Goal: Complete application form: Complete application form

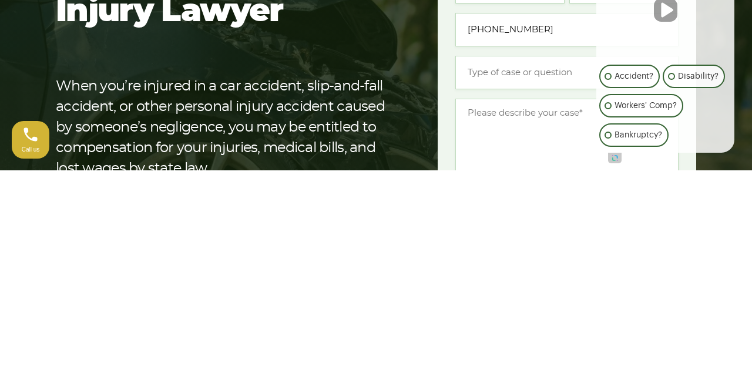
scroll to position [13, 0]
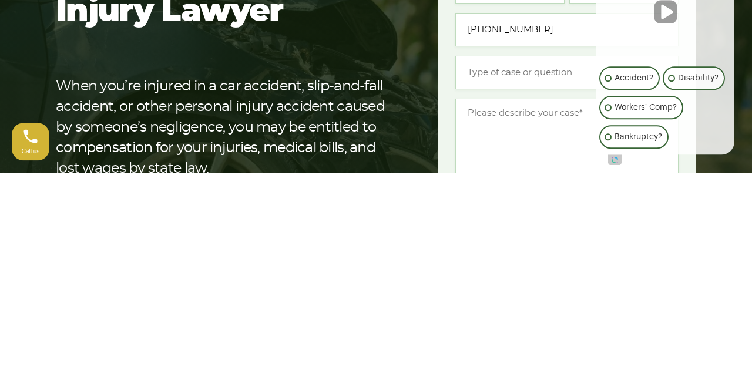
type input "[PHONE_NUMBER]"
click at [554, 287] on input "Type of case or question *" at bounding box center [566, 290] width 223 height 33
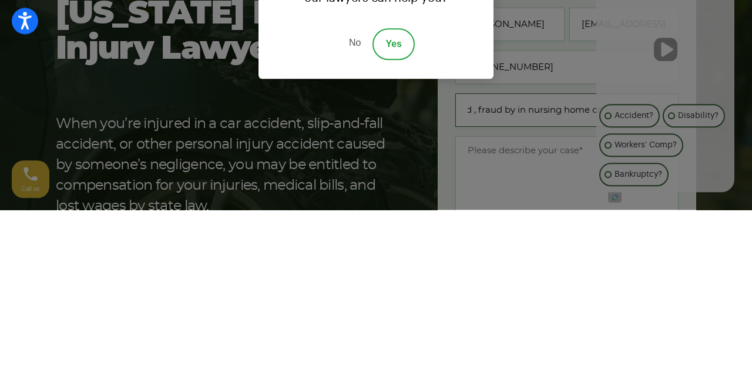
scroll to position [0, 67]
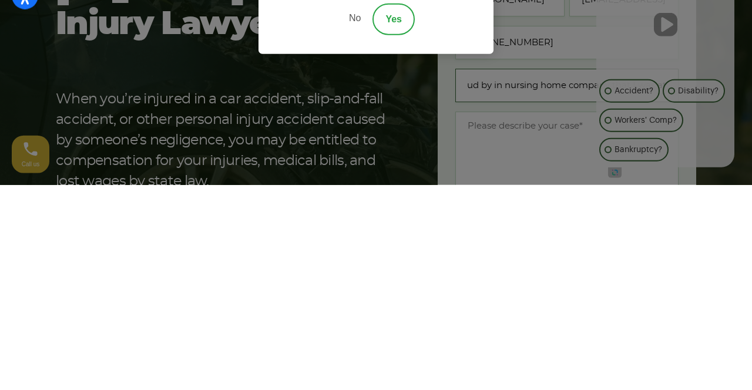
type input "Medicaid , fraud by in nursing home company that I was at"
click at [346, 225] on link "No" at bounding box center [354, 224] width 35 height 32
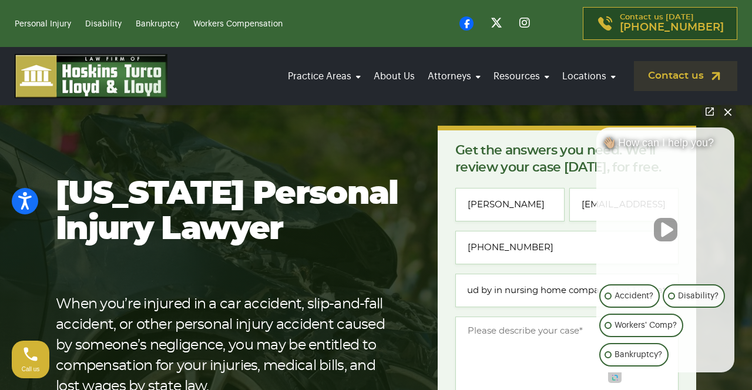
scroll to position [0, 0]
click at [558, 251] on input "[PHONE_NUMBER]" at bounding box center [566, 247] width 223 height 33
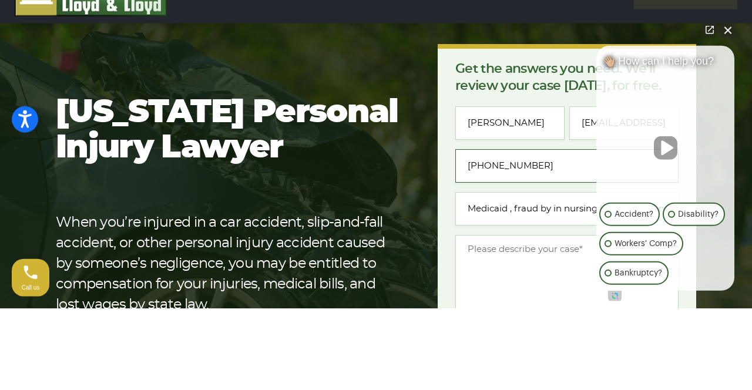
scroll to position [12, 0]
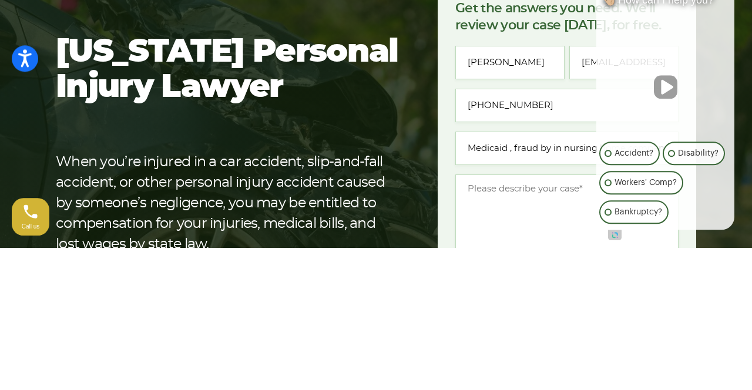
click at [645, 292] on p "Accident?" at bounding box center [633, 296] width 39 height 14
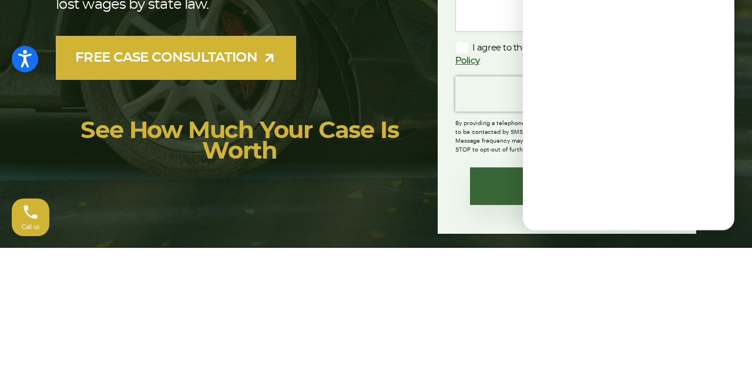
scroll to position [258, 0]
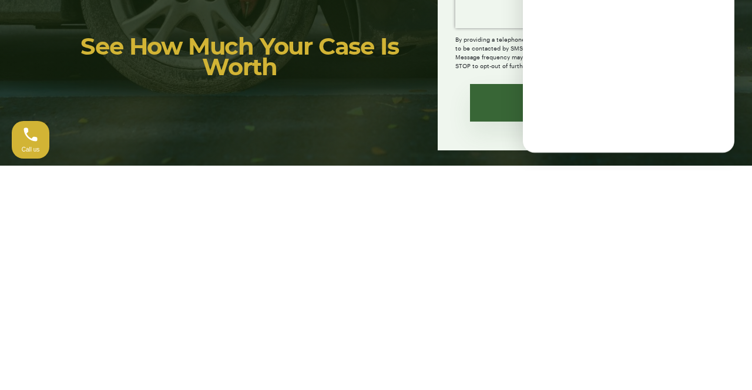
click at [285, 359] on div "[US_STATE] Personal Injury Lawyer When you’re injured in a car accident, slip-a…" at bounding box center [376, 125] width 654 height 490
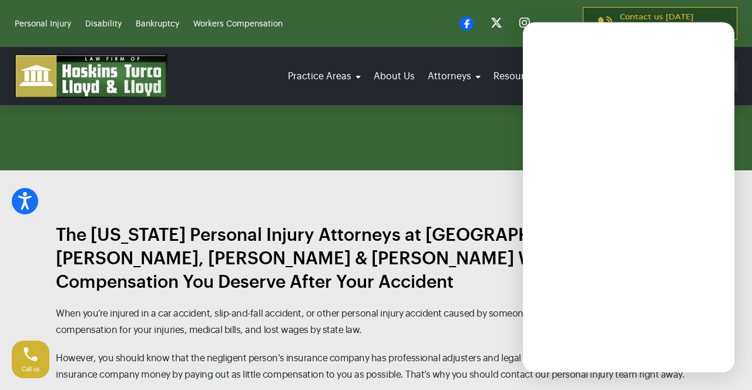
scroll to position [1159, 0]
